Goal: Check status: Check status

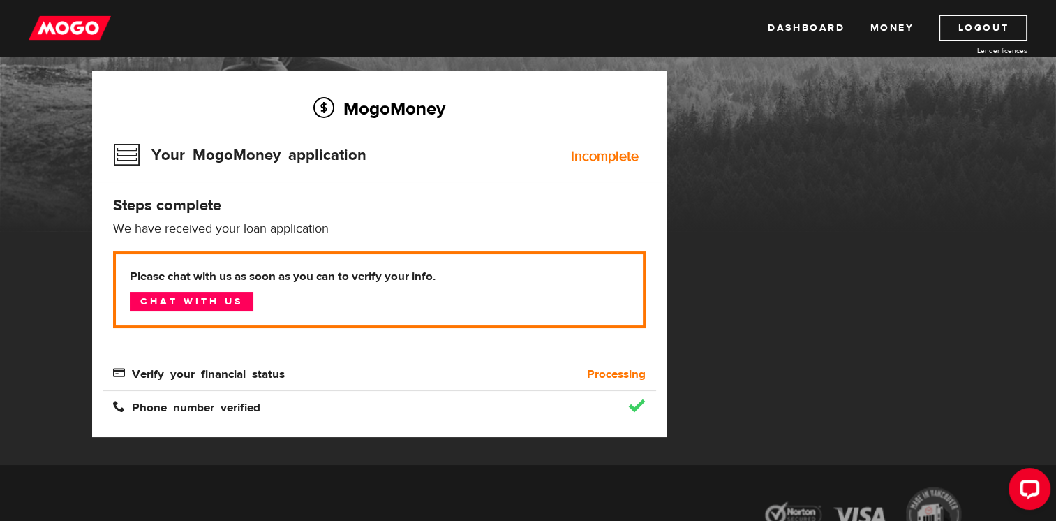
scroll to position [140, 0]
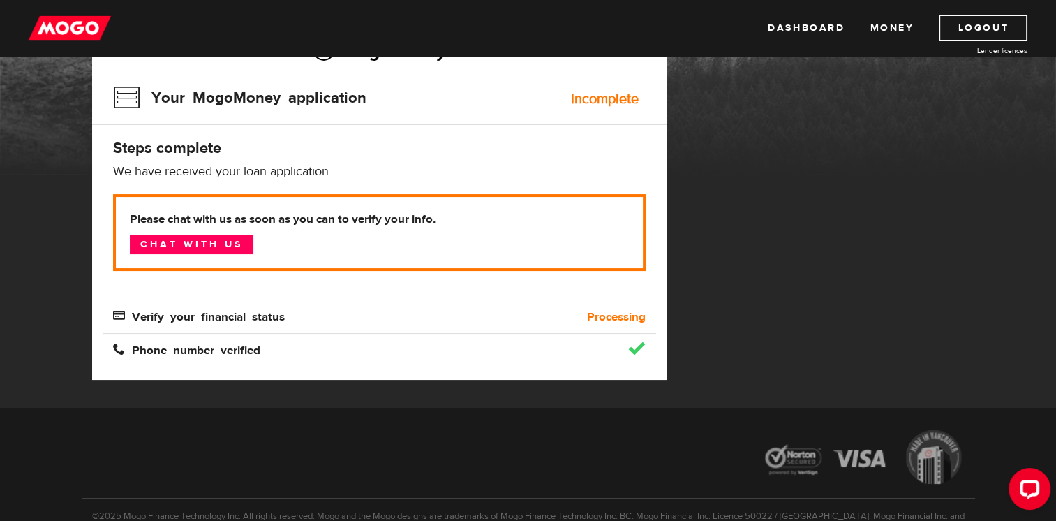
drag, startPoint x: 144, startPoint y: 352, endPoint x: 159, endPoint y: 350, distance: 14.7
click at [144, 352] on span "Phone number verified" at bounding box center [186, 349] width 147 height 12
click at [257, 346] on span "Phone number verified" at bounding box center [186, 349] width 147 height 12
click at [276, 343] on div "Phone number verified" at bounding box center [310, 350] width 415 height 17
click at [305, 348] on div "Phone number verified" at bounding box center [310, 350] width 415 height 17
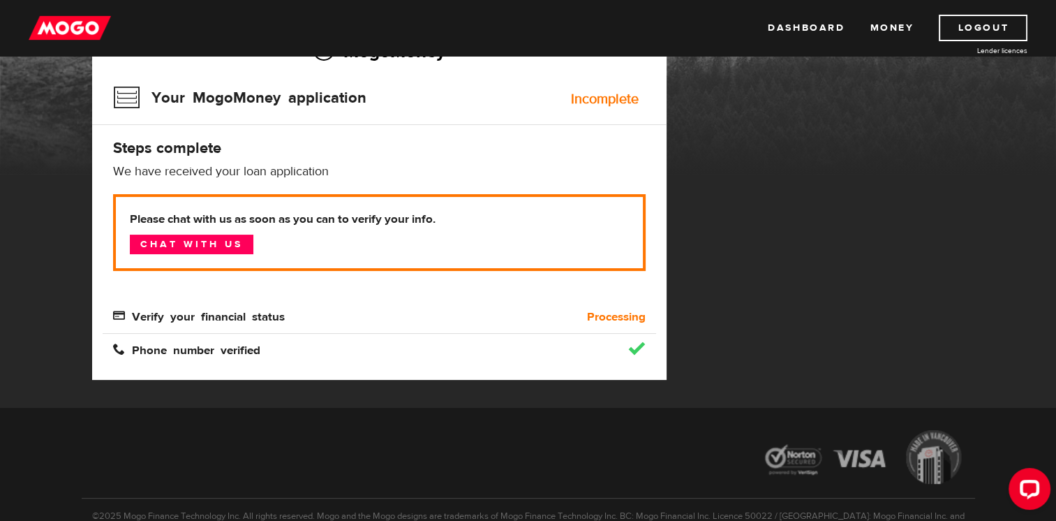
click at [579, 353] on div at bounding box center [587, 349] width 138 height 14
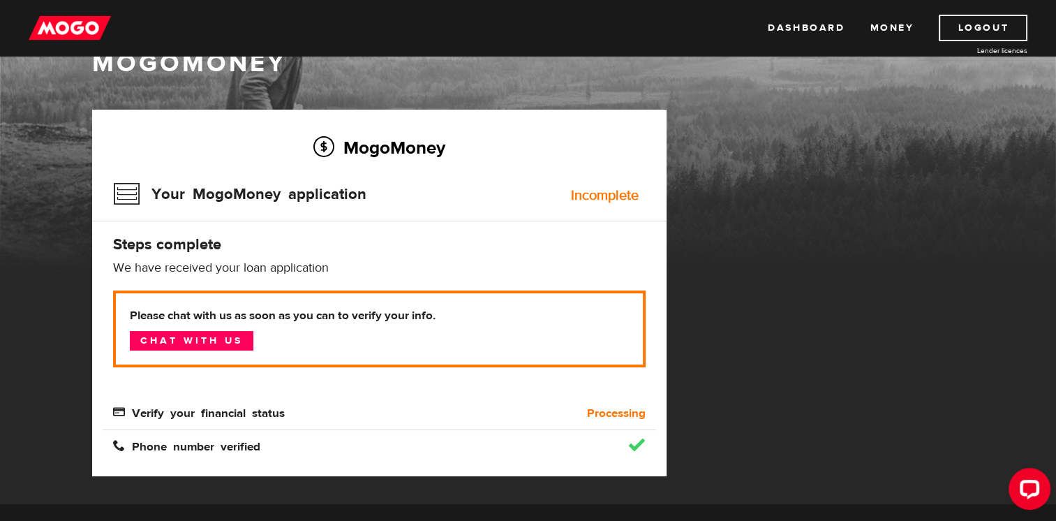
scroll to position [0, 0]
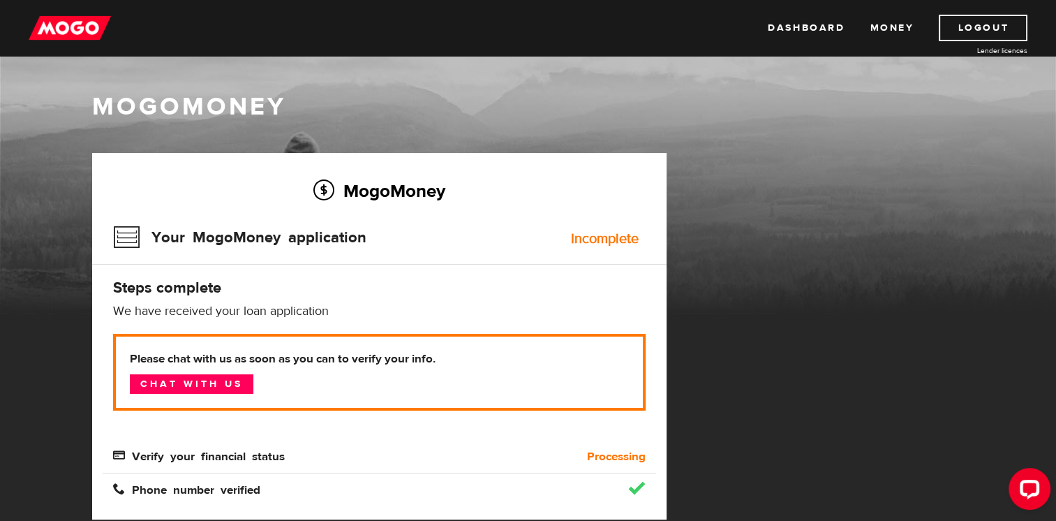
click at [483, 376] on p "Please chat with us as soon as you can to verify your info. Chat with us" at bounding box center [379, 372] width 533 height 77
click at [346, 396] on p "Please chat with us as soon as you can to verify your info. Chat with us" at bounding box center [379, 372] width 533 height 77
click at [329, 468] on div "Phone number verified" at bounding box center [380, 481] width 554 height 33
click at [334, 465] on div "Phone number verified" at bounding box center [380, 481] width 554 height 33
click at [592, 454] on b "Processing" at bounding box center [616, 456] width 59 height 17
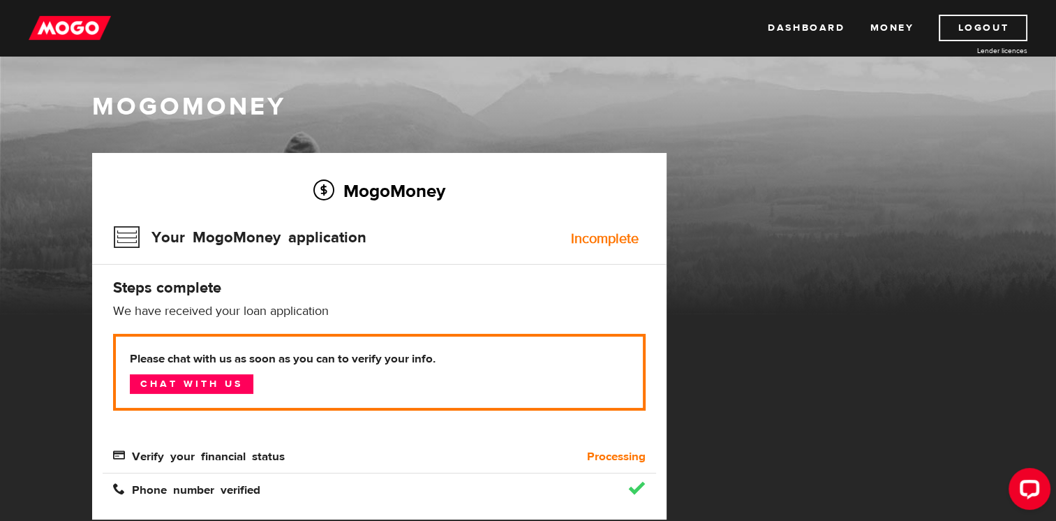
click at [570, 468] on div "Phone number verified" at bounding box center [380, 481] width 554 height 33
click at [550, 490] on div at bounding box center [587, 489] width 138 height 14
click at [543, 487] on div at bounding box center [587, 489] width 138 height 14
click at [246, 493] on span "Phone number verified" at bounding box center [186, 488] width 147 height 12
click at [232, 491] on span "Phone number verified" at bounding box center [186, 488] width 147 height 12
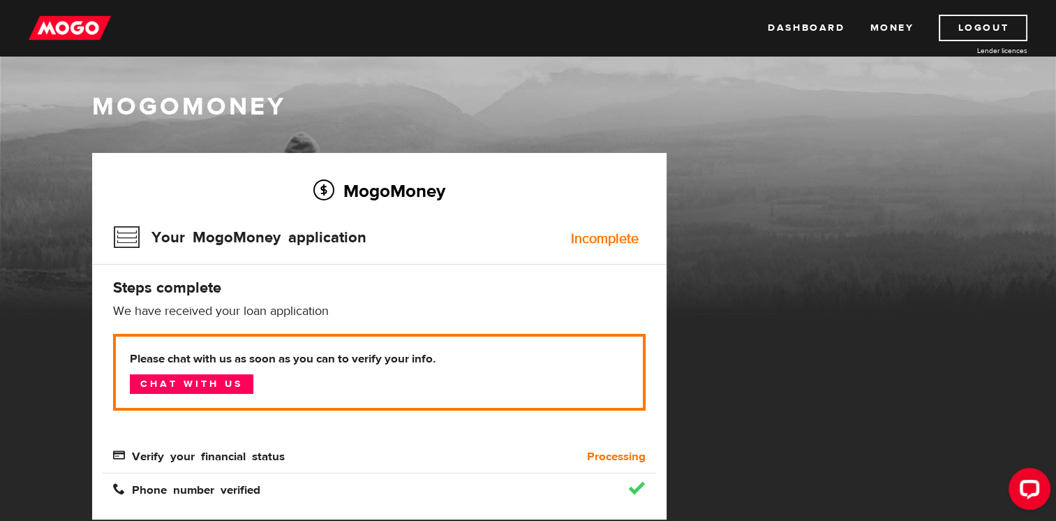
drag, startPoint x: 230, startPoint y: 491, endPoint x: 176, endPoint y: 494, distance: 53.8
click at [179, 493] on span "Phone number verified" at bounding box center [186, 488] width 147 height 12
click at [161, 494] on div "Phone number verified" at bounding box center [310, 490] width 415 height 17
drag, startPoint x: 120, startPoint y: 493, endPoint x: 113, endPoint y: 494, distance: 7.1
click at [117, 494] on span "Phone number verified" at bounding box center [186, 488] width 147 height 12
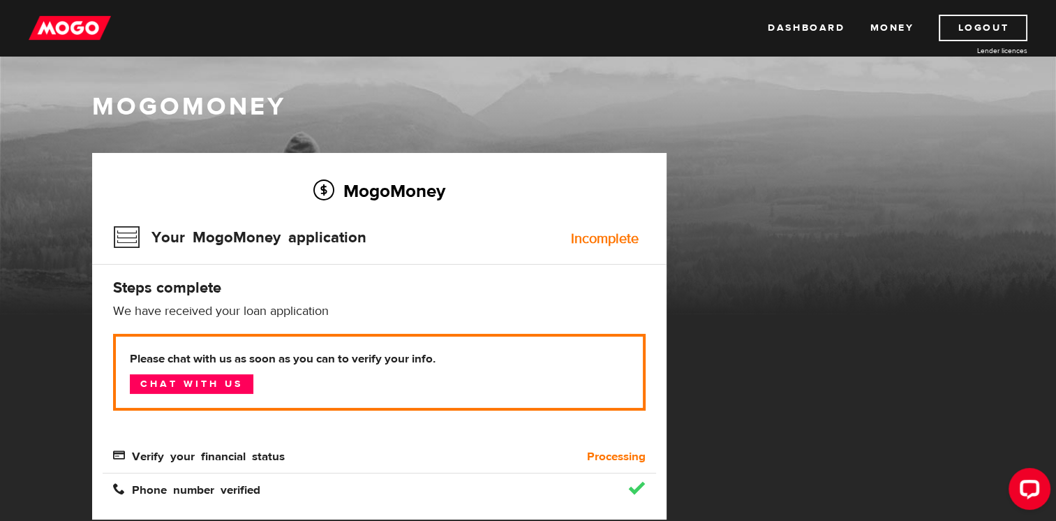
click at [113, 494] on div "Phone number verified" at bounding box center [310, 490] width 415 height 17
click at [114, 494] on div "Phone number verified" at bounding box center [310, 490] width 415 height 17
click at [889, 30] on link "Money" at bounding box center [892, 28] width 44 height 27
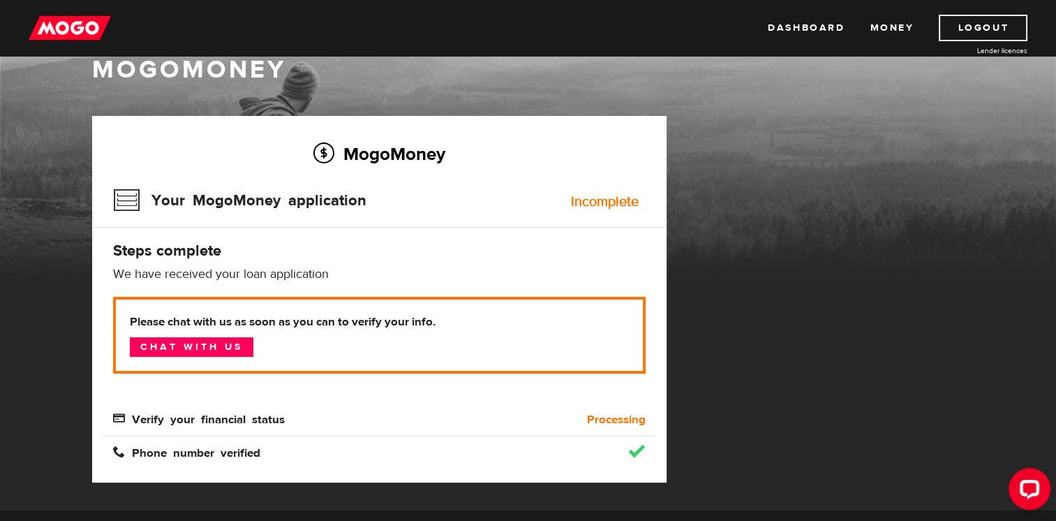
scroll to position [70, 0]
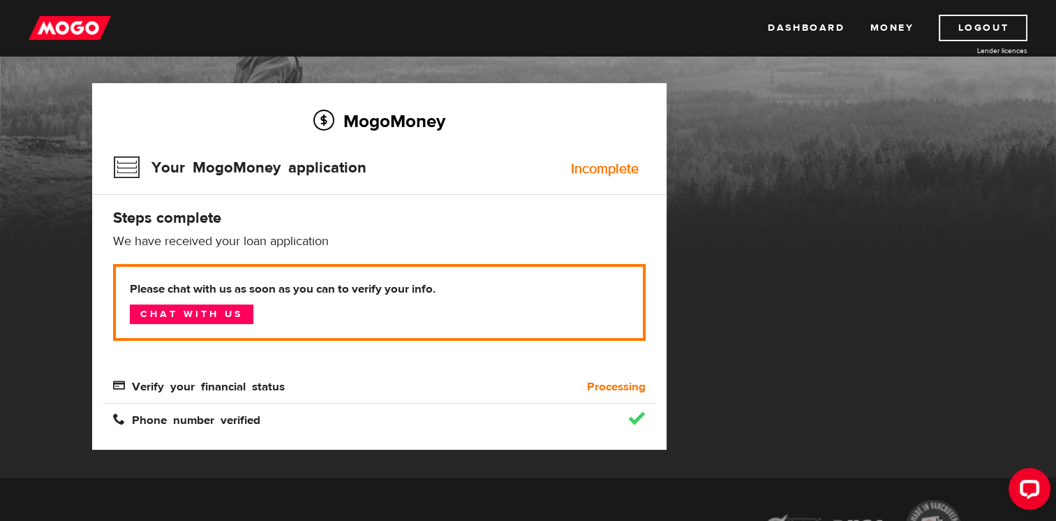
click at [303, 169] on h3 "Your MogoMoney application" at bounding box center [239, 167] width 253 height 36
click at [119, 166] on h3 "Your MogoMoney application" at bounding box center [239, 167] width 253 height 36
click at [555, 233] on p "We have received your loan application" at bounding box center [379, 241] width 533 height 17
click at [235, 417] on span "Phone number verified" at bounding box center [186, 419] width 147 height 12
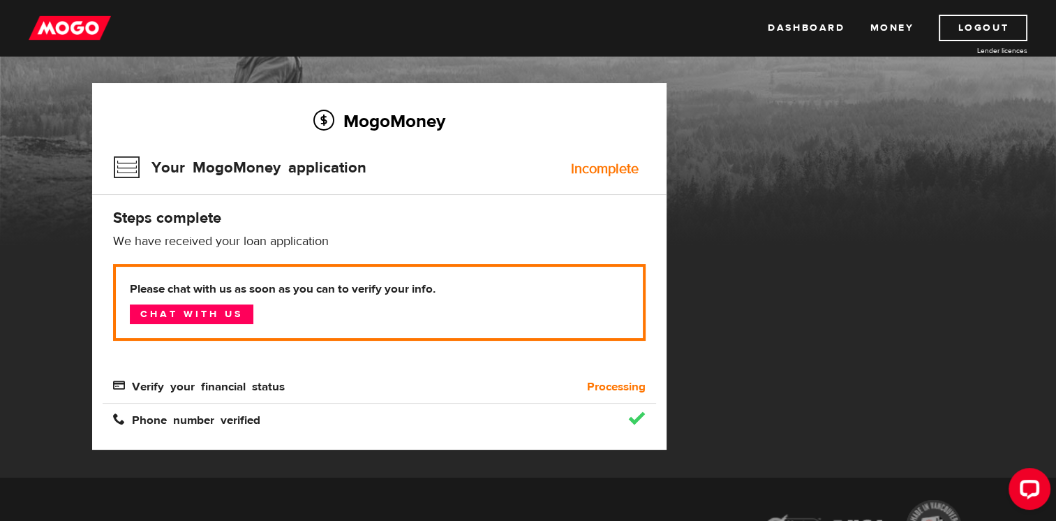
click at [303, 423] on div "Phone number verified" at bounding box center [310, 420] width 415 height 17
click at [338, 394] on div "Verify your financial status" at bounding box center [310, 386] width 415 height 17
click at [340, 391] on div "Verify your financial status" at bounding box center [310, 386] width 415 height 17
click at [396, 427] on div "Phone number verified" at bounding box center [310, 420] width 415 height 17
click at [118, 415] on span "Phone number verified" at bounding box center [186, 419] width 147 height 12
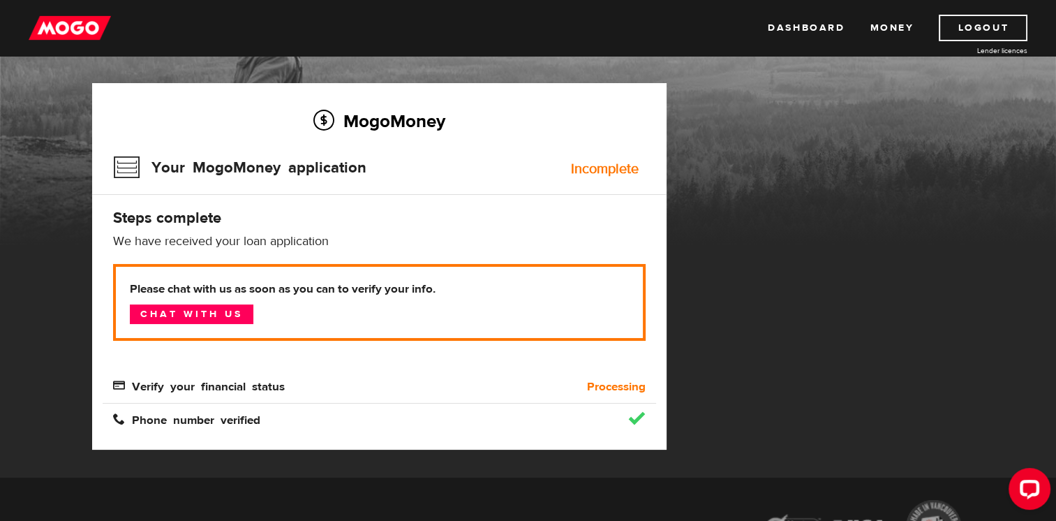
drag, startPoint x: 303, startPoint y: 422, endPoint x: 311, endPoint y: 422, distance: 8.4
click at [309, 422] on div "Phone number verified" at bounding box center [310, 420] width 415 height 17
click at [609, 172] on div "Incomplete" at bounding box center [605, 169] width 68 height 14
click at [799, 27] on link "Dashboard" at bounding box center [806, 28] width 77 height 27
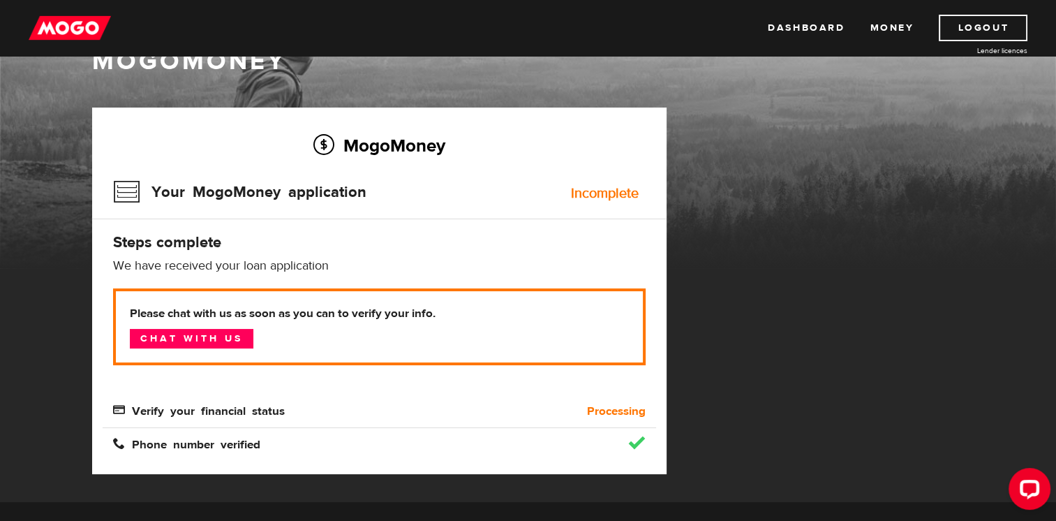
scroll to position [70, 0]
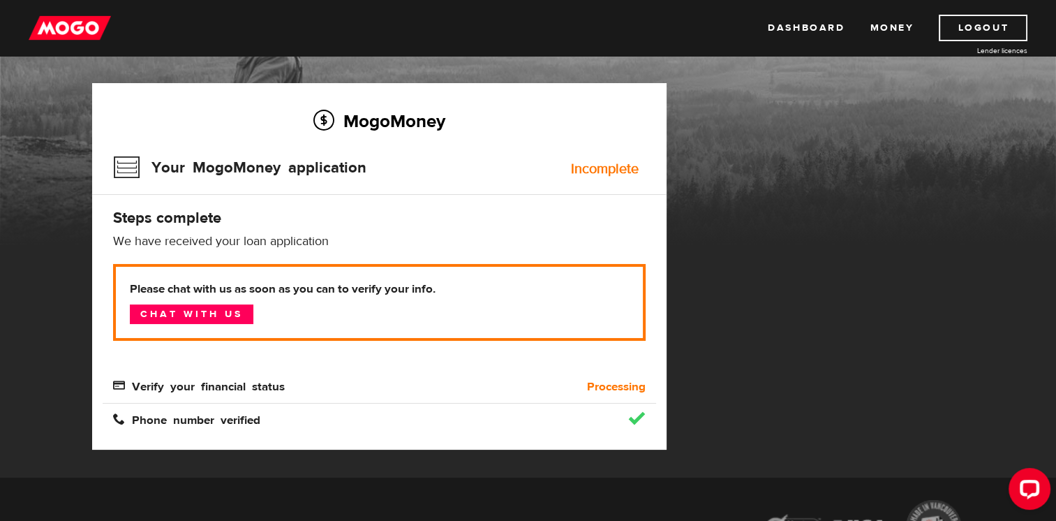
click at [299, 318] on p "Please chat with us as soon as you can to verify your info. Chat with us" at bounding box center [379, 302] width 533 height 77
click at [216, 315] on link "Chat with us" at bounding box center [192, 314] width 124 height 20
